Goal: Use online tool/utility: Utilize a website feature to perform a specific function

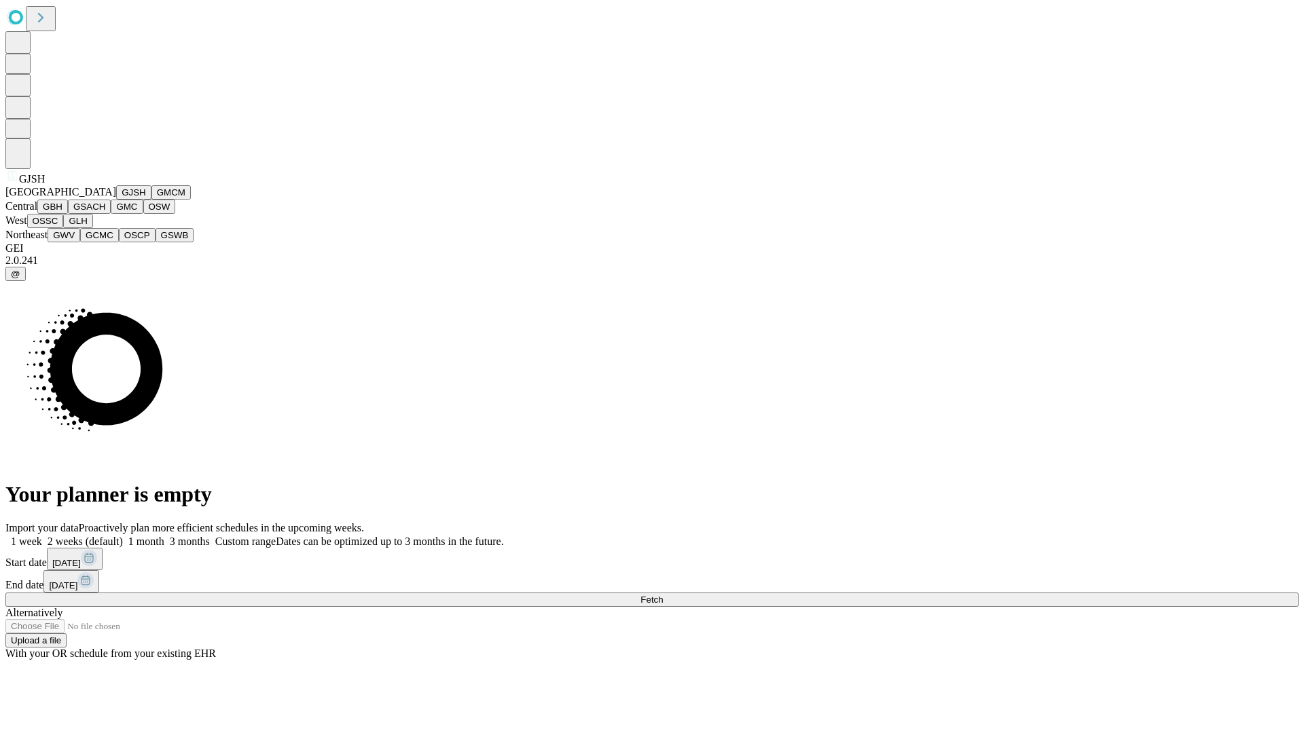
click at [116, 200] on button "GJSH" at bounding box center [133, 192] width 35 height 14
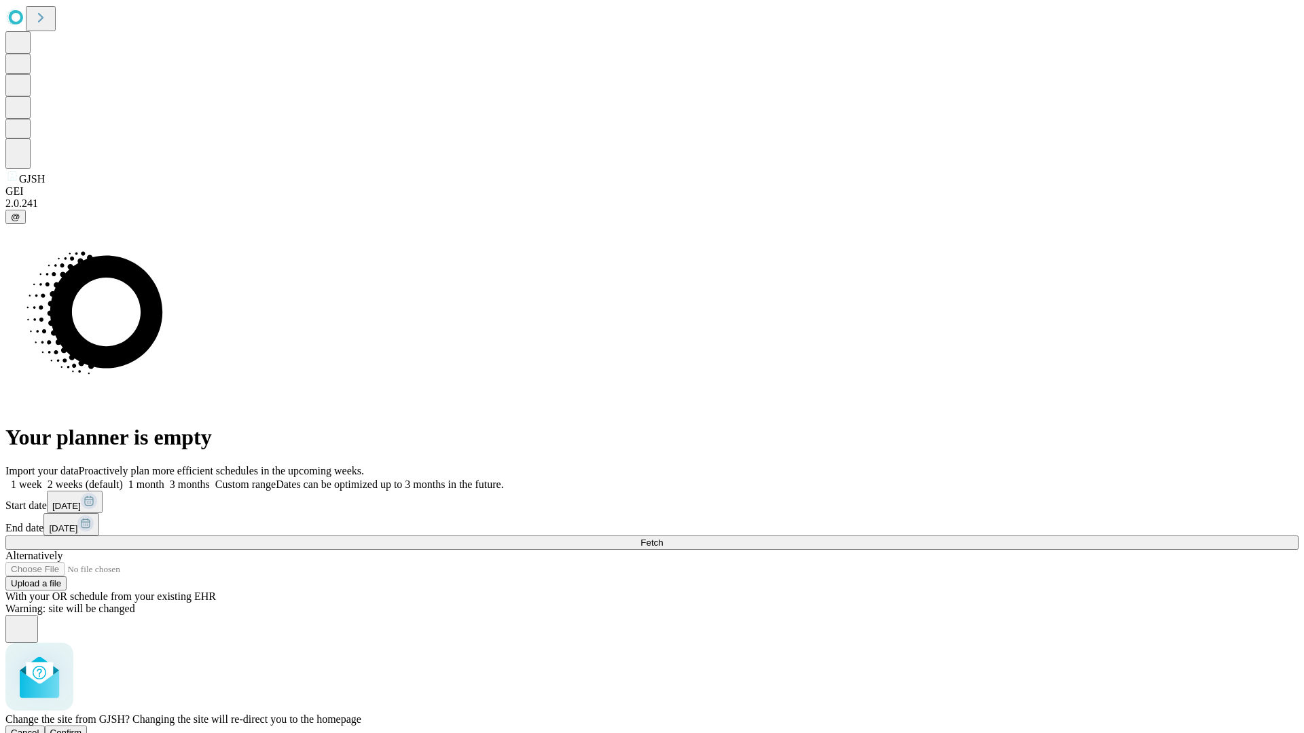
click at [82, 728] on span "Confirm" at bounding box center [66, 733] width 32 height 10
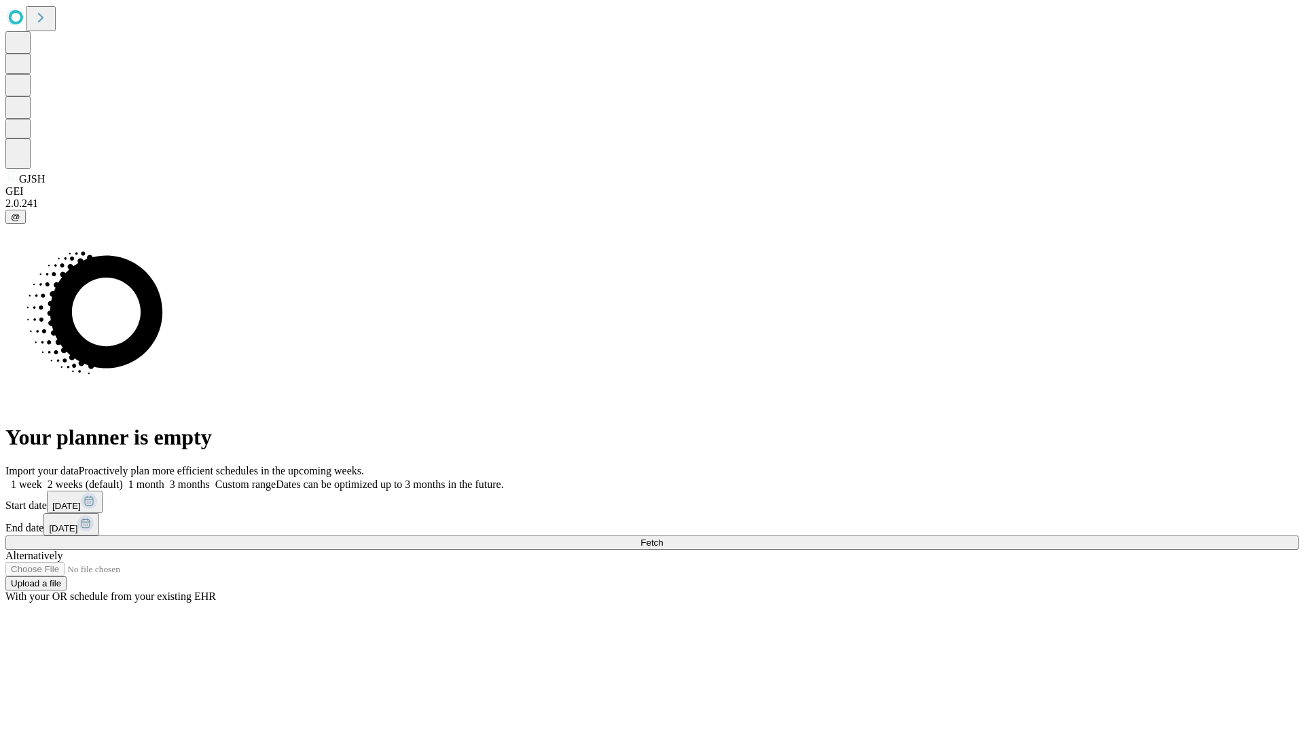
click at [123, 479] on label "2 weeks (default)" at bounding box center [82, 485] width 81 height 12
click at [663, 538] on span "Fetch" at bounding box center [651, 543] width 22 height 10
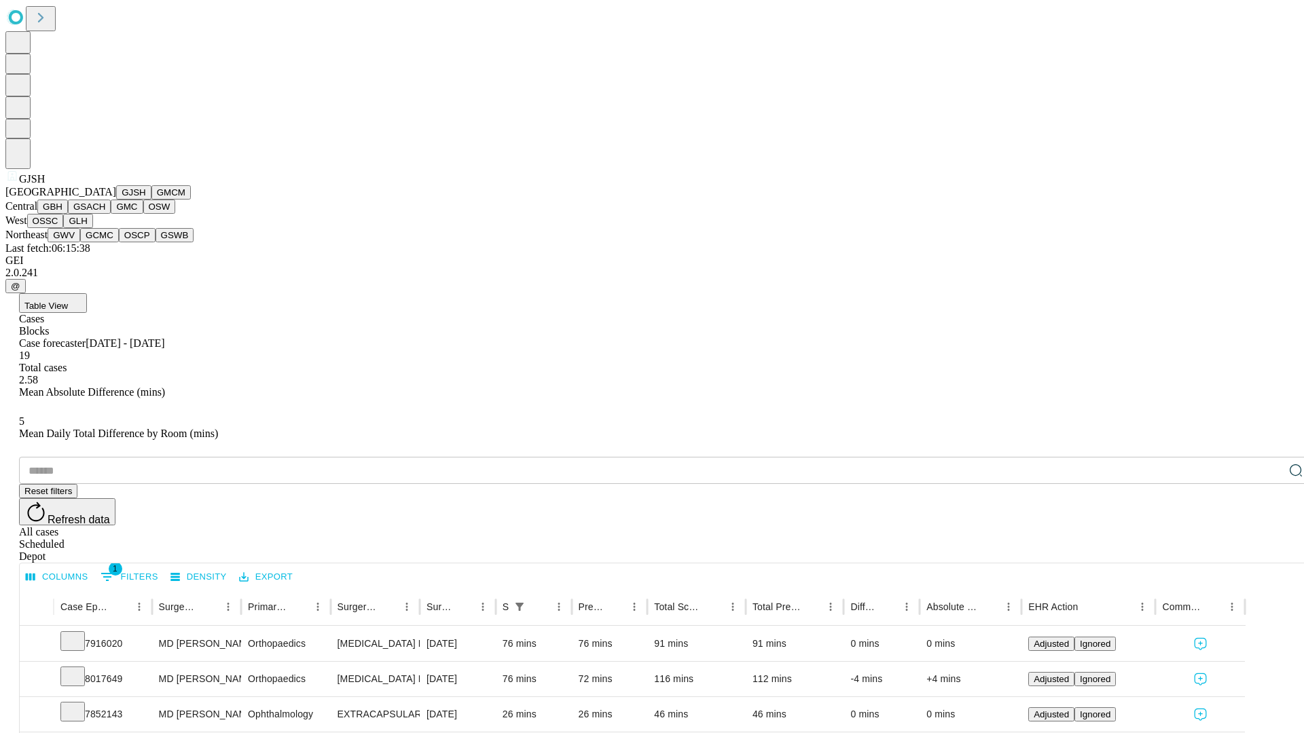
click at [151, 200] on button "GMCM" at bounding box center [170, 192] width 39 height 14
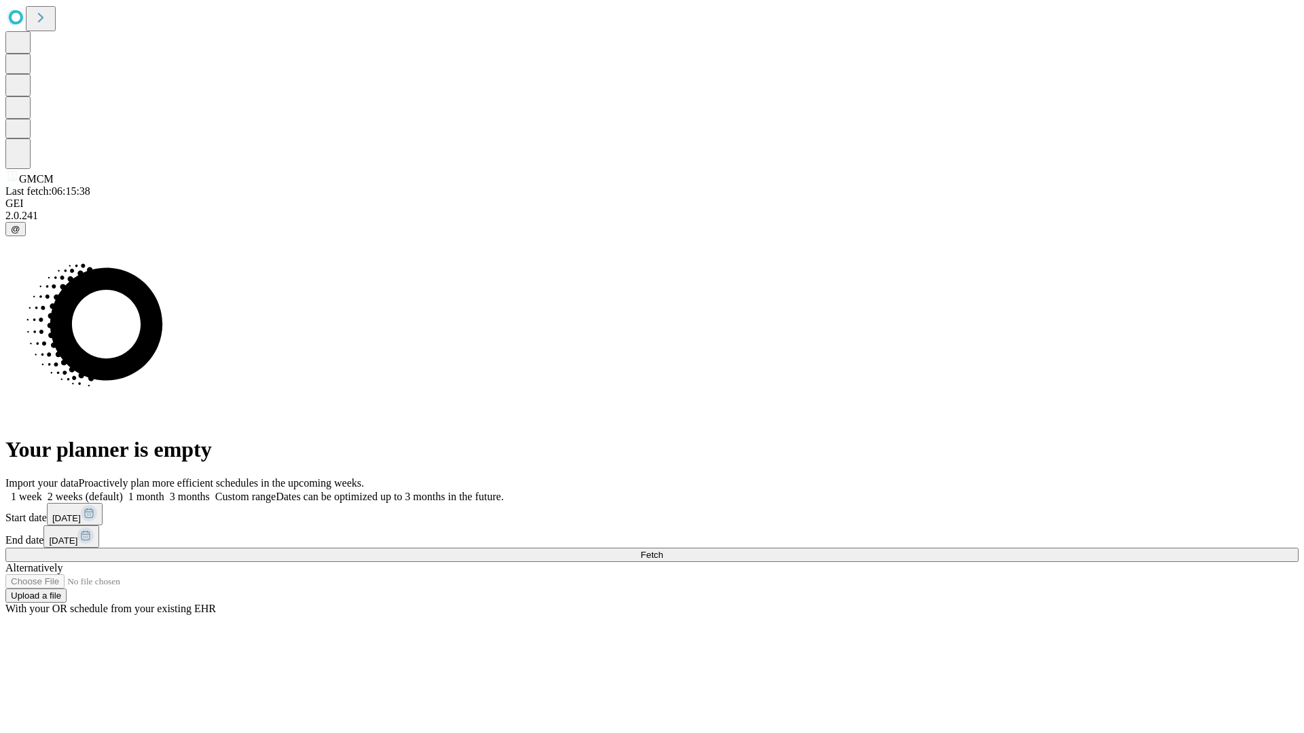
click at [123, 491] on label "2 weeks (default)" at bounding box center [82, 497] width 81 height 12
click at [663, 550] on span "Fetch" at bounding box center [651, 555] width 22 height 10
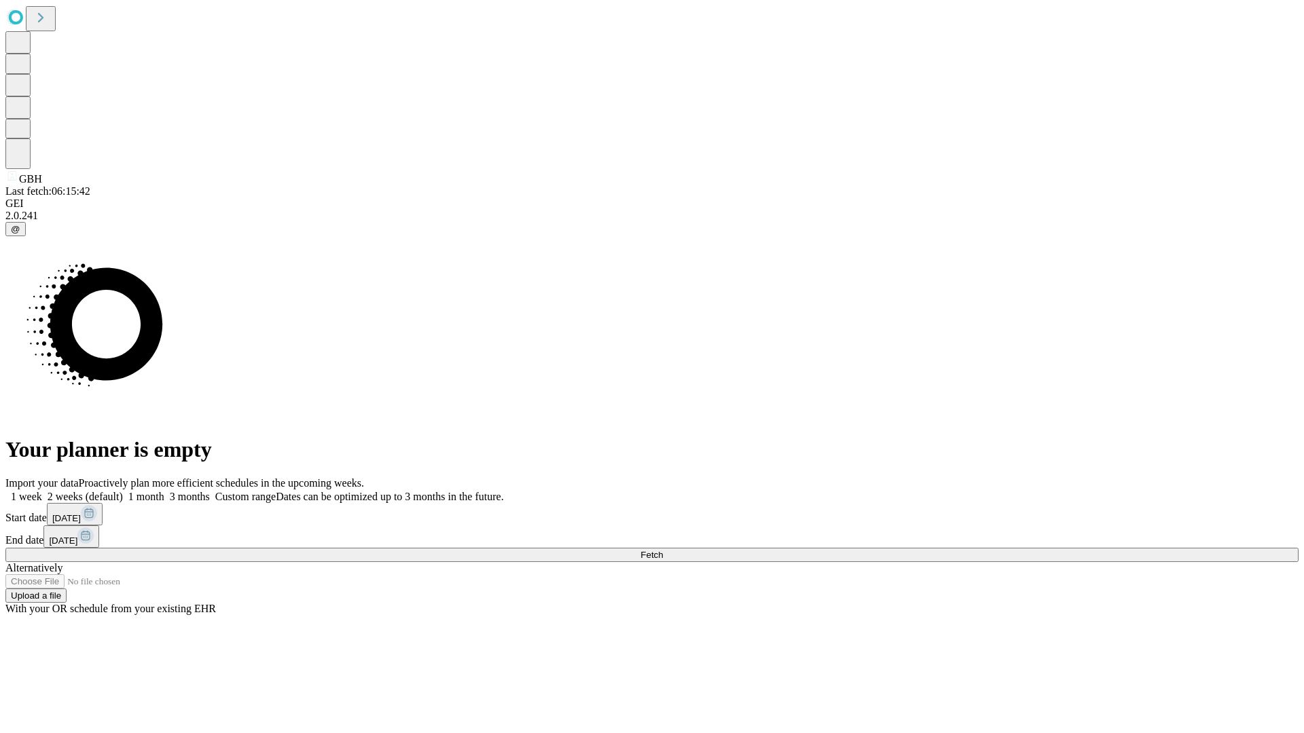
click at [123, 491] on label "2 weeks (default)" at bounding box center [82, 497] width 81 height 12
click at [663, 550] on span "Fetch" at bounding box center [651, 555] width 22 height 10
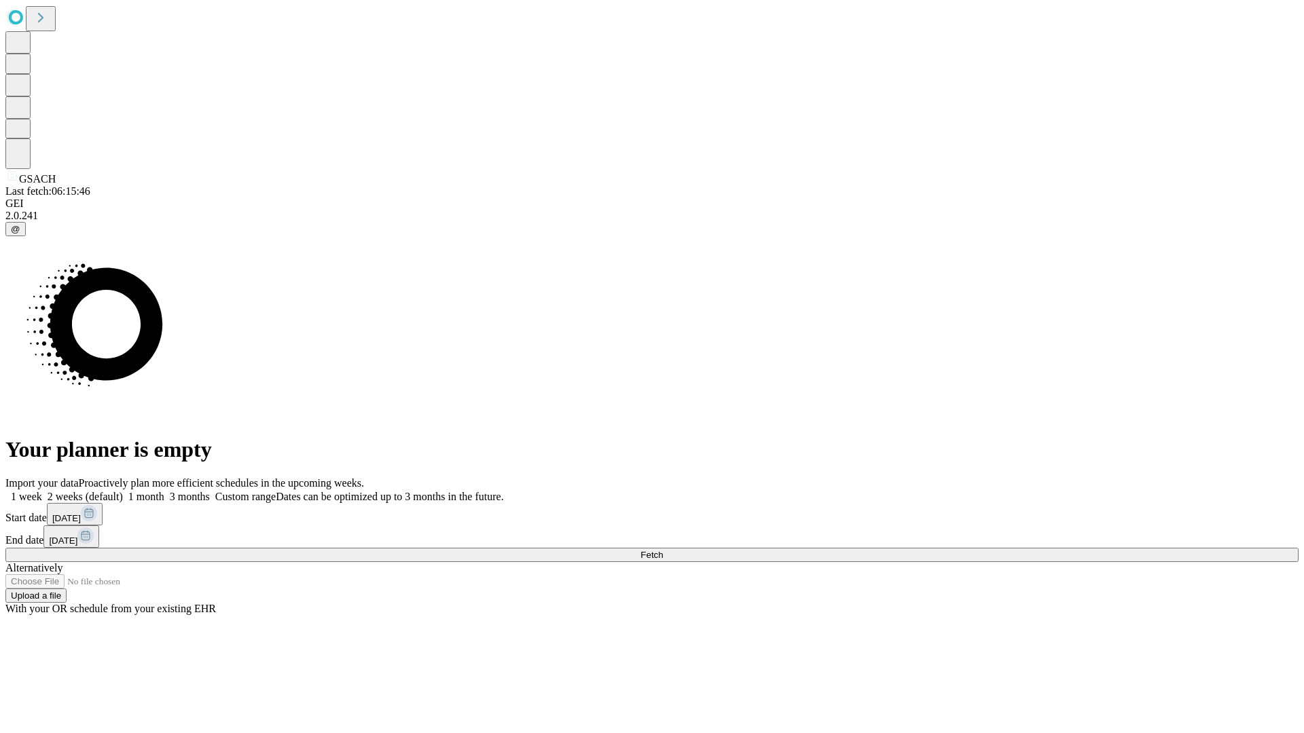
click at [663, 550] on span "Fetch" at bounding box center [651, 555] width 22 height 10
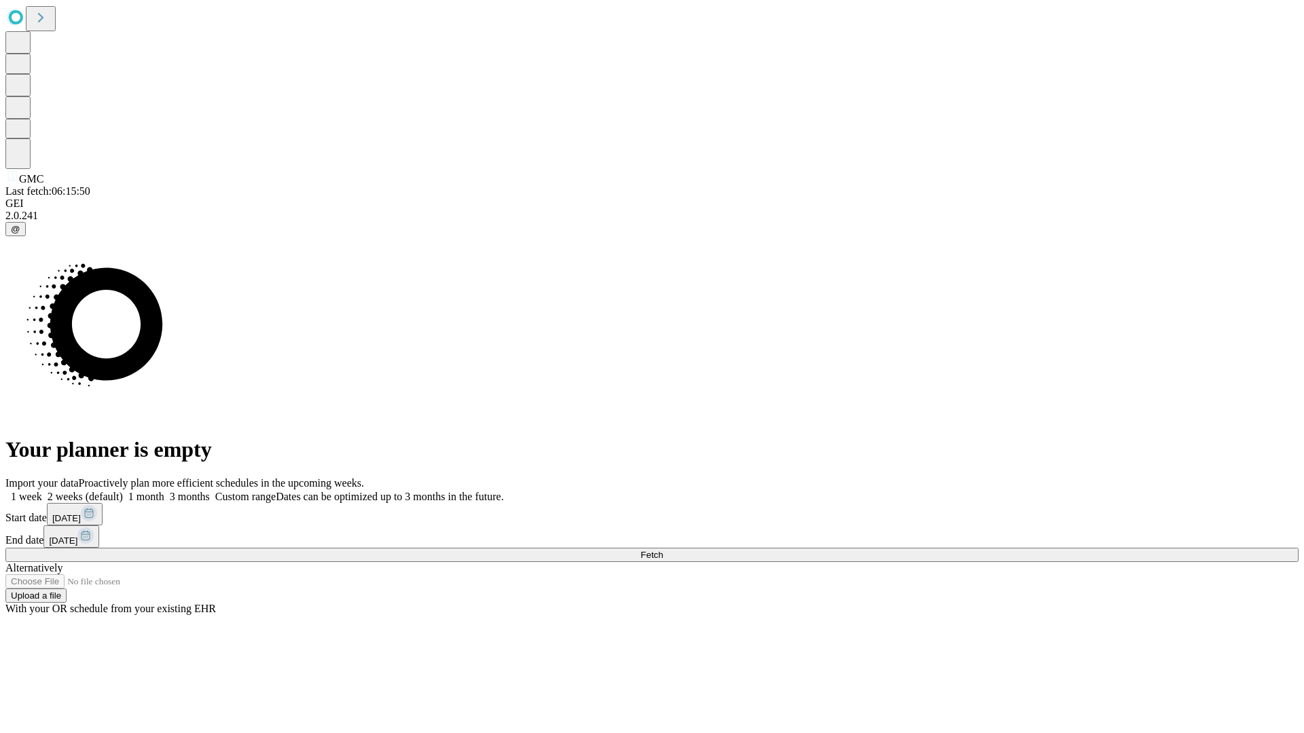
click at [663, 550] on span "Fetch" at bounding box center [651, 555] width 22 height 10
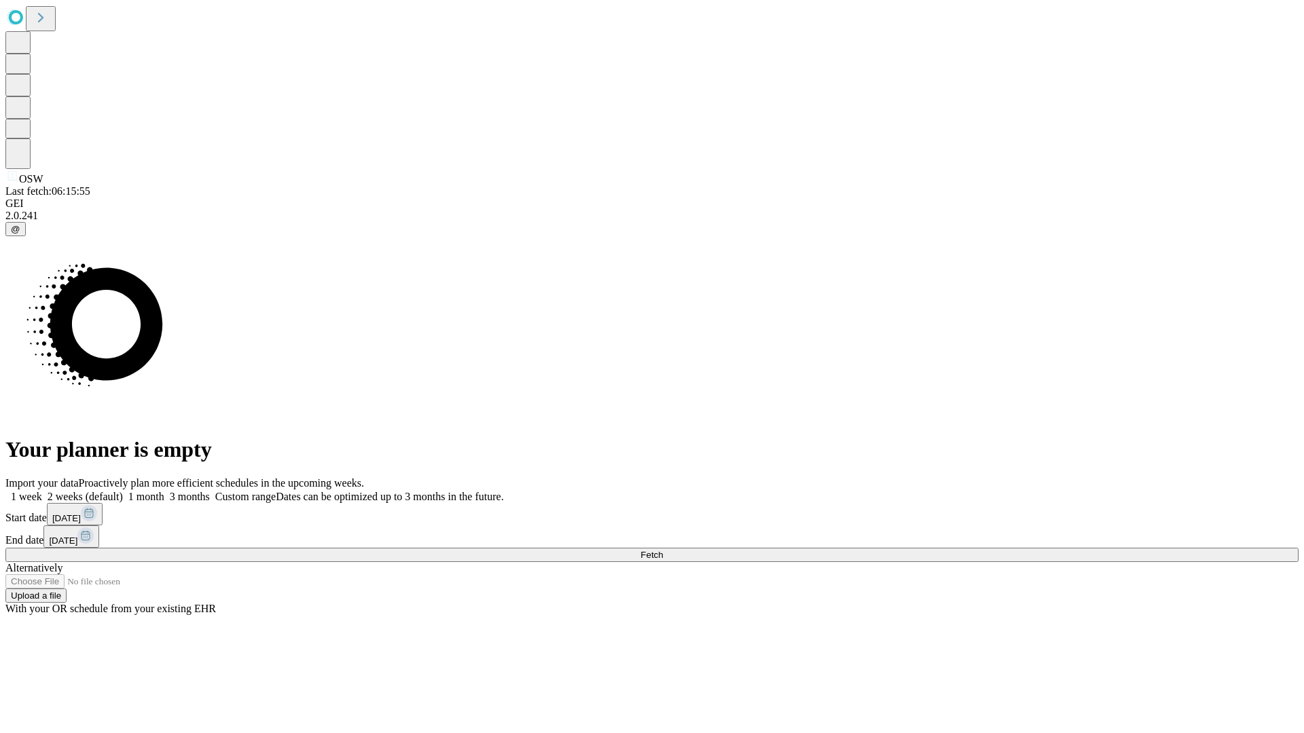
click at [123, 491] on label "2 weeks (default)" at bounding box center [82, 497] width 81 height 12
click at [663, 550] on span "Fetch" at bounding box center [651, 555] width 22 height 10
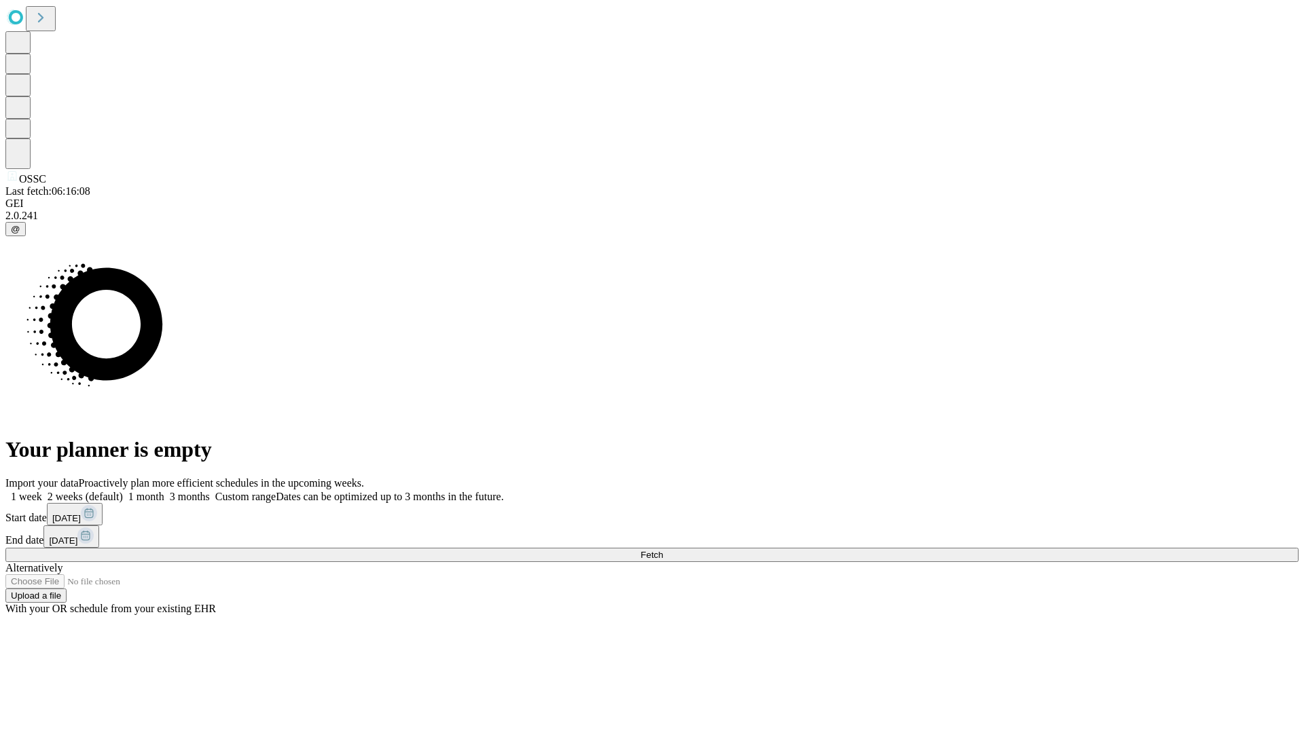
click at [123, 491] on label "2 weeks (default)" at bounding box center [82, 497] width 81 height 12
click at [663, 550] on span "Fetch" at bounding box center [651, 555] width 22 height 10
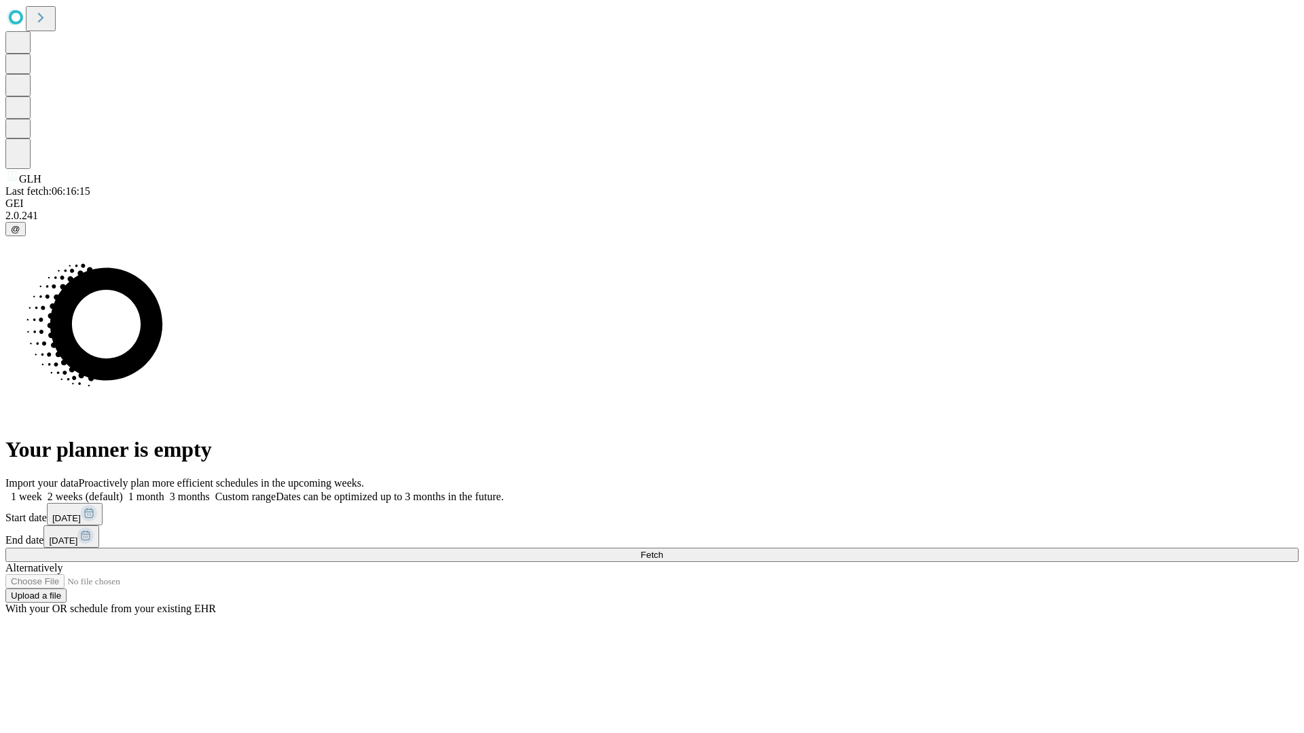
click at [123, 491] on label "2 weeks (default)" at bounding box center [82, 497] width 81 height 12
click at [663, 550] on span "Fetch" at bounding box center [651, 555] width 22 height 10
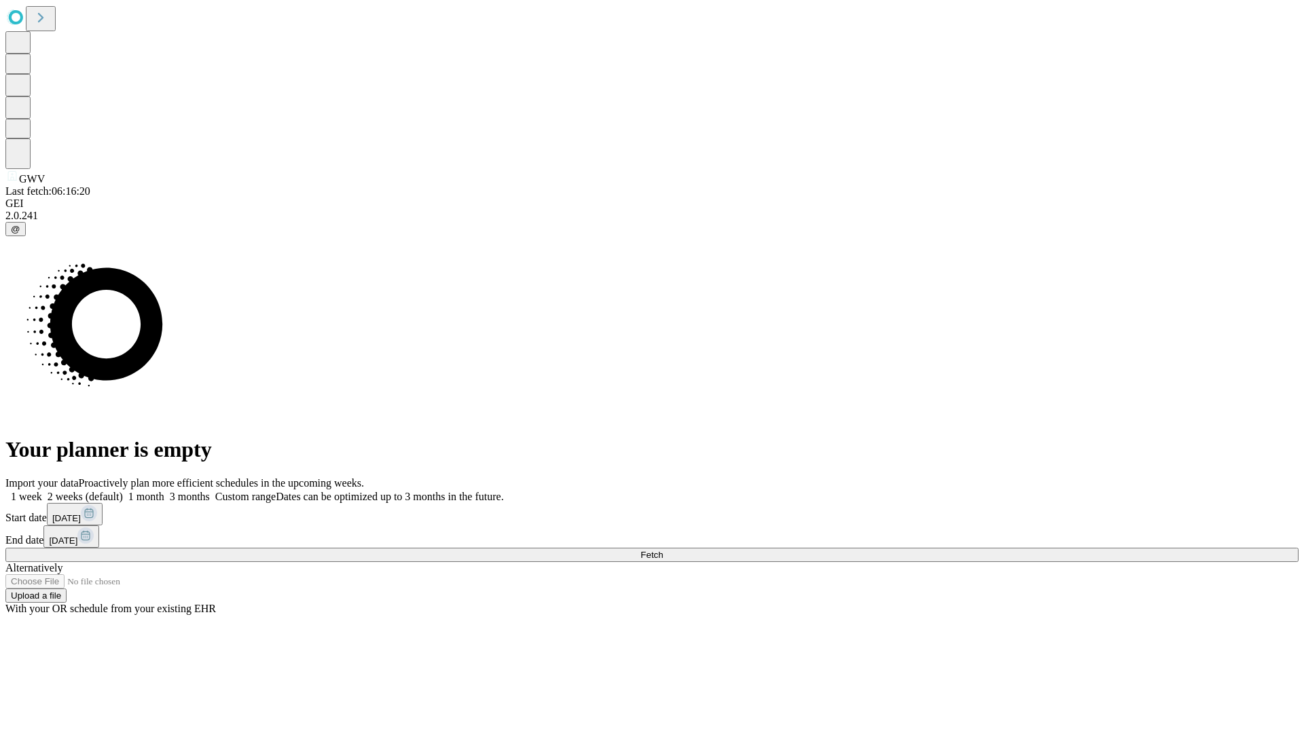
click at [663, 550] on span "Fetch" at bounding box center [651, 555] width 22 height 10
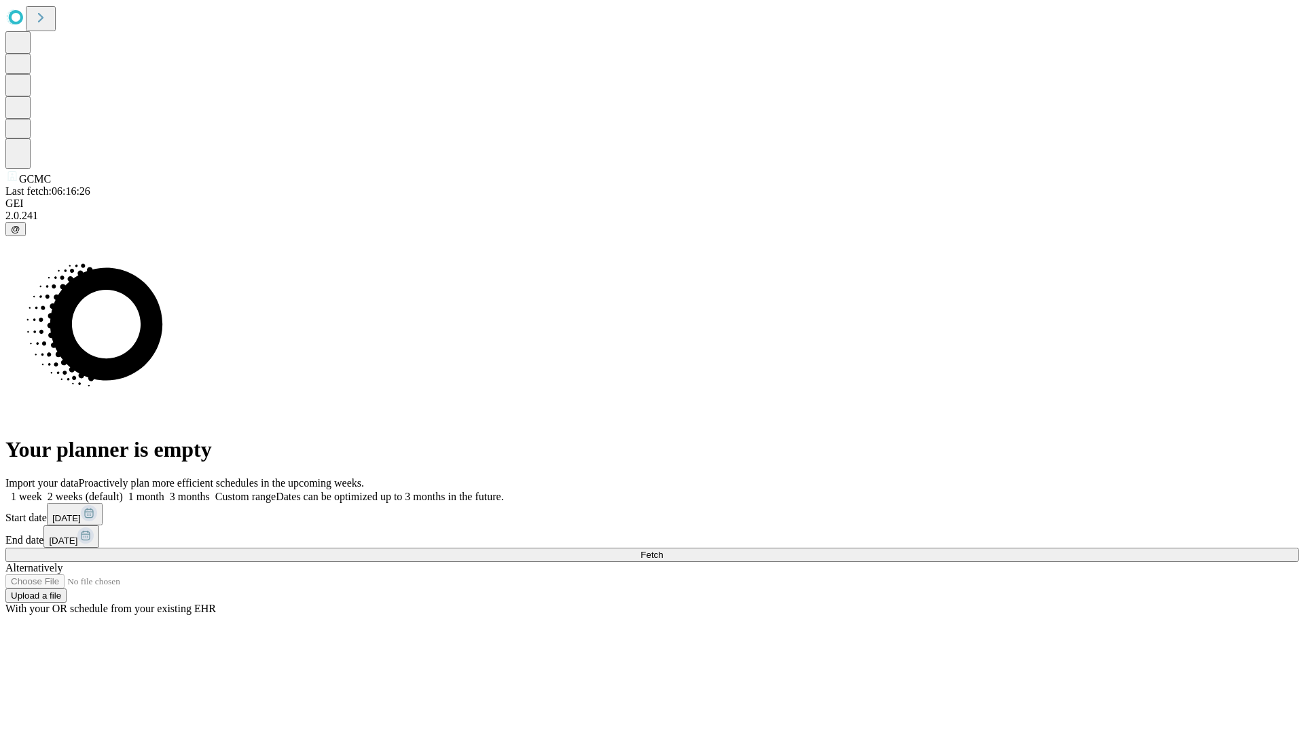
click at [123, 491] on label "2 weeks (default)" at bounding box center [82, 497] width 81 height 12
click at [663, 550] on span "Fetch" at bounding box center [651, 555] width 22 height 10
